Goal: Find specific page/section

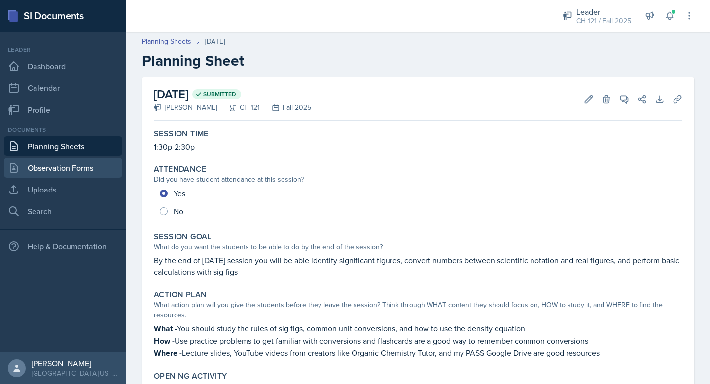
scroll to position [24, 0]
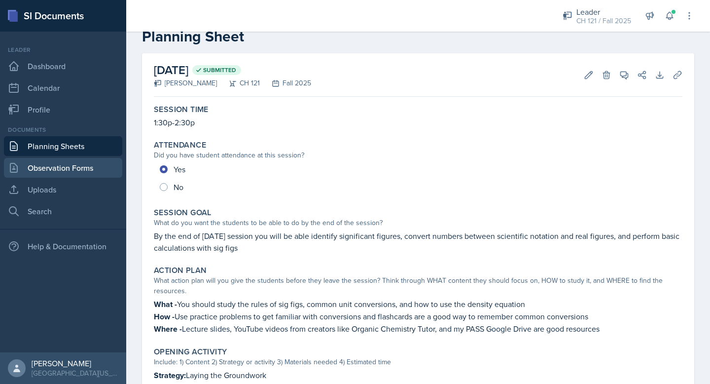
click at [80, 167] on link "Observation Forms" at bounding box center [63, 168] width 118 height 20
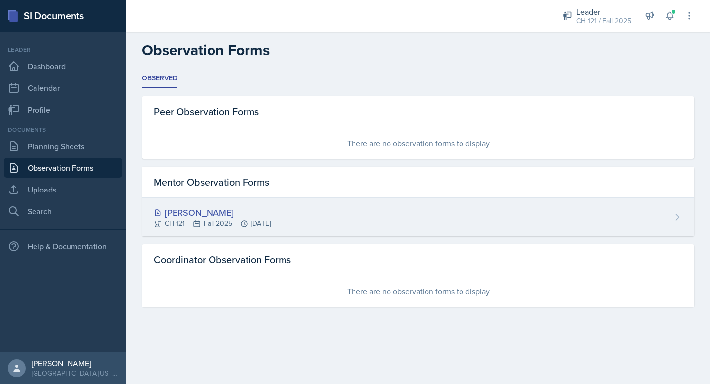
click at [250, 211] on div "[PERSON_NAME]" at bounding box center [212, 212] width 117 height 13
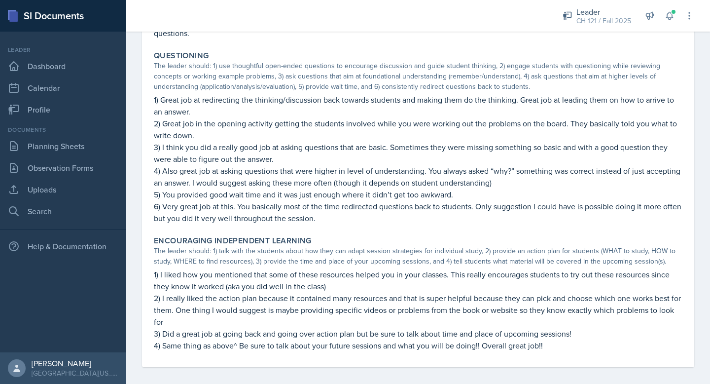
scroll to position [675, 0]
